Goal: Check status: Check status

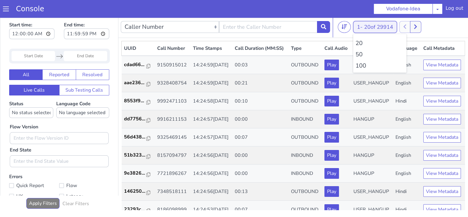
click at [357, 24] on button "1 - 20 of 29914" at bounding box center [375, 27] width 44 height 12
click at [363, 66] on li "100" at bounding box center [380, 65] width 49 height 9
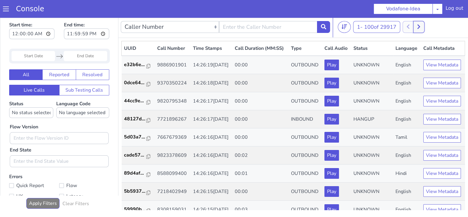
click at [418, 24] on icon at bounding box center [418, 26] width 3 height 5
click at [425, 29] on button at bounding box center [425, 27] width 11 height 12
click at [431, 27] on button at bounding box center [425, 27] width 11 height 12
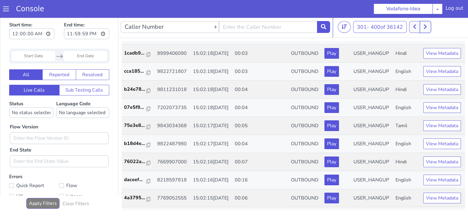
scroll to position [282, 0]
click at [420, 26] on button at bounding box center [414, 27] width 11 height 12
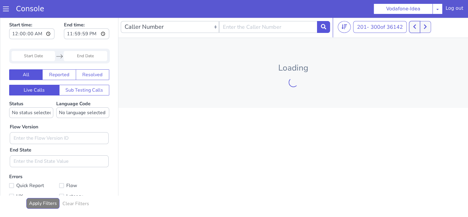
click at [418, 26] on button at bounding box center [414, 27] width 11 height 12
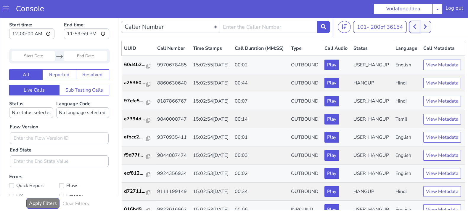
click at [415, 30] on button at bounding box center [414, 27] width 11 height 12
click at [422, 29] on button at bounding box center [418, 27] width 11 height 12
click at [428, 29] on button at bounding box center [425, 27] width 11 height 12
click at [427, 27] on icon at bounding box center [425, 27] width 3 height 4
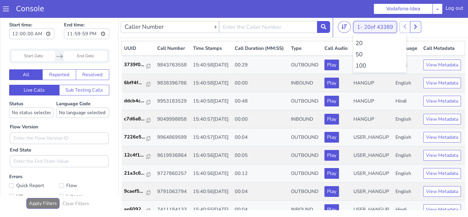
click at [363, 27] on button "1 - 20 of 43389" at bounding box center [375, 27] width 44 height 12
click at [364, 64] on li "100" at bounding box center [380, 65] width 49 height 9
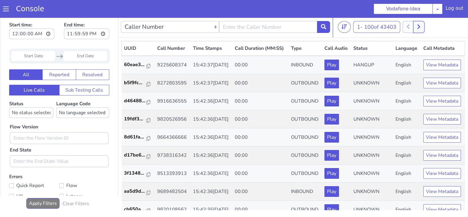
click at [420, 25] on icon at bounding box center [418, 27] width 3 height 4
click at [426, 20] on nav "Caller Number Call UUID Custom Parameter 101 - 200 of 43411 20 50 100" at bounding box center [293, 27] width 350 height 22
click at [427, 28] on icon at bounding box center [425, 26] width 3 height 5
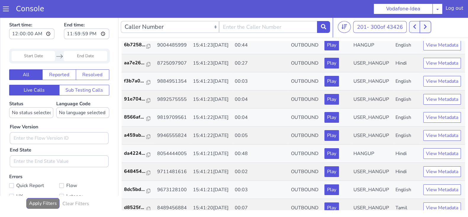
scroll to position [1213, 0]
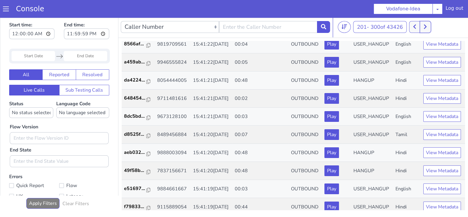
click at [424, 32] on button at bounding box center [425, 27] width 11 height 12
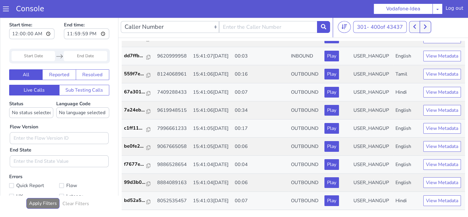
scroll to position [506, 0]
